Goal: Information Seeking & Learning: Learn about a topic

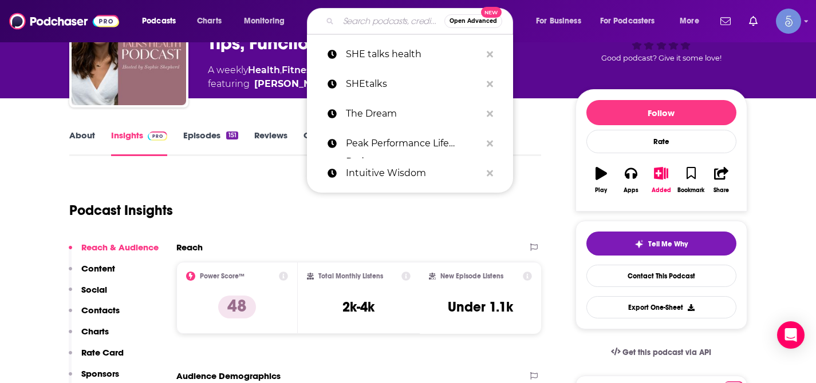
type input "The Capsule"
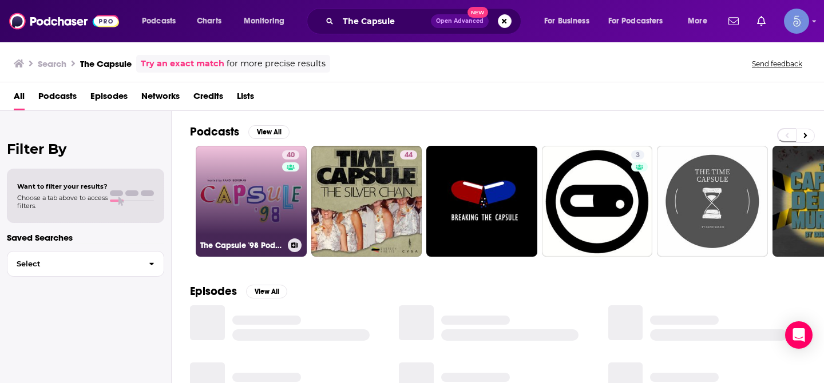
click at [258, 177] on link "40 The Capsule '98 Podcast" at bounding box center [251, 201] width 111 height 111
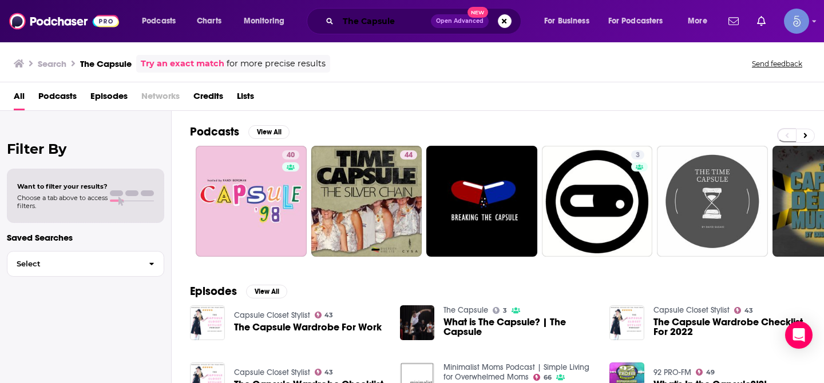
click at [404, 15] on input "The Capsule" at bounding box center [384, 21] width 93 height 18
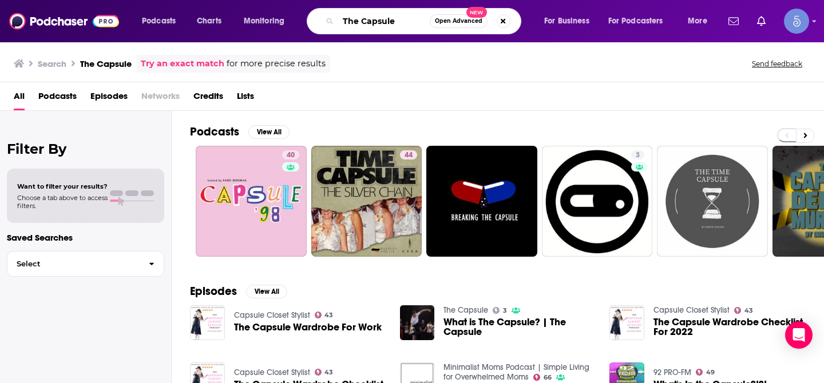
click at [404, 15] on input "The Capsule" at bounding box center [384, 21] width 92 height 18
paste input "Women & Wellbeing with [PERSON_NAME]"
type input "Women & Wellbeing with [PERSON_NAME]"
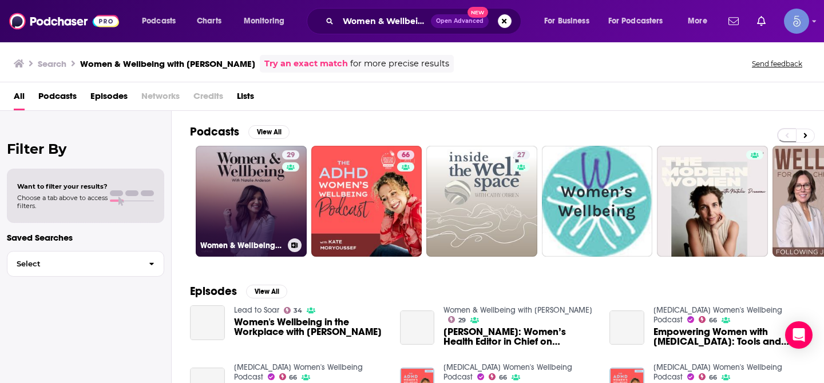
click at [246, 183] on link "29 Women & Wellbeing with [PERSON_NAME]" at bounding box center [251, 201] width 111 height 111
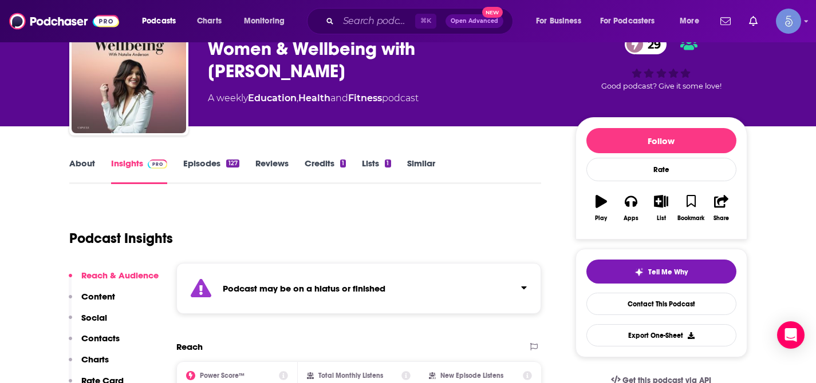
scroll to position [119, 0]
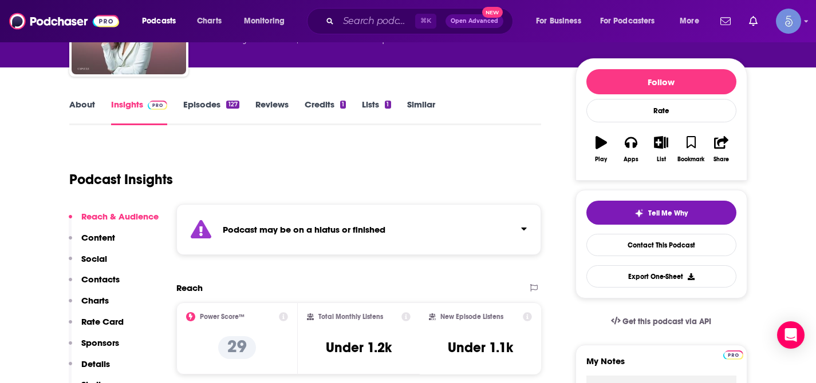
click at [527, 228] on div "Podcast may be on a hiatus or finished" at bounding box center [358, 229] width 365 height 51
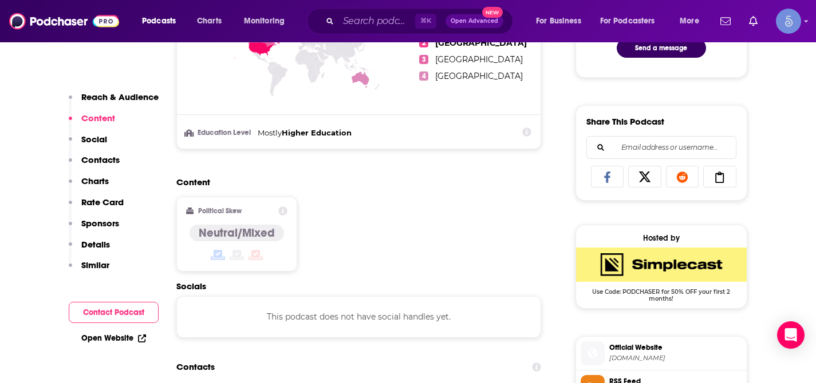
scroll to position [601, 0]
